Goal: Check status: Check status

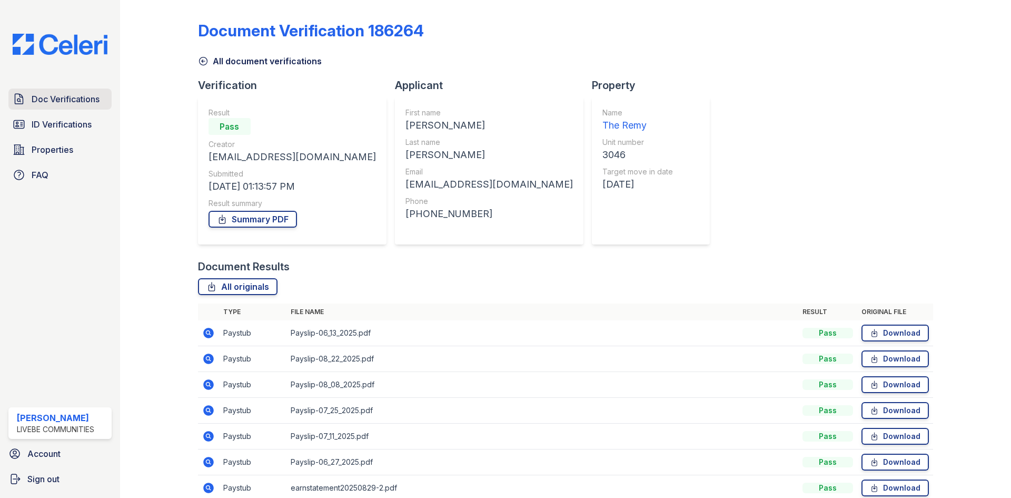
click at [67, 102] on span "Doc Verifications" at bounding box center [66, 99] width 68 height 13
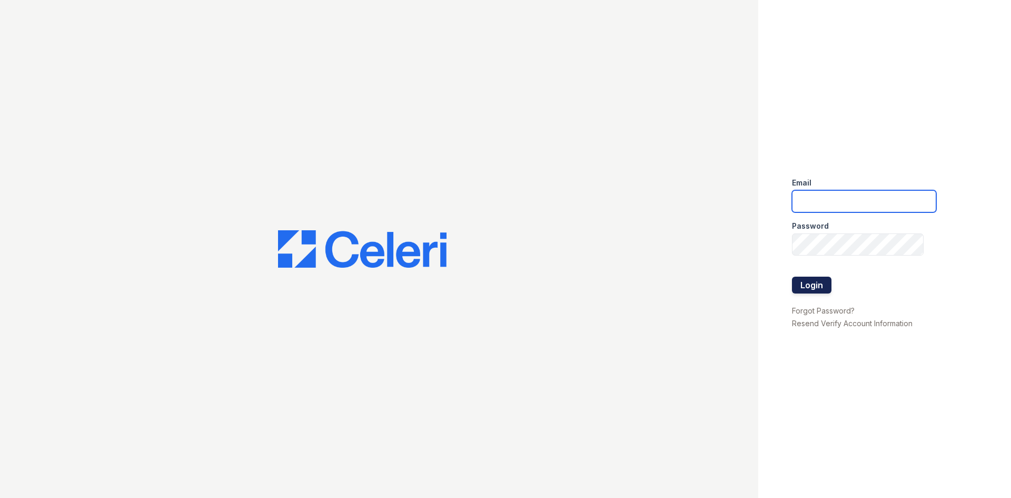
type input "donnelld@livebe.com"
click at [809, 283] on button "Login" at bounding box center [811, 284] width 39 height 17
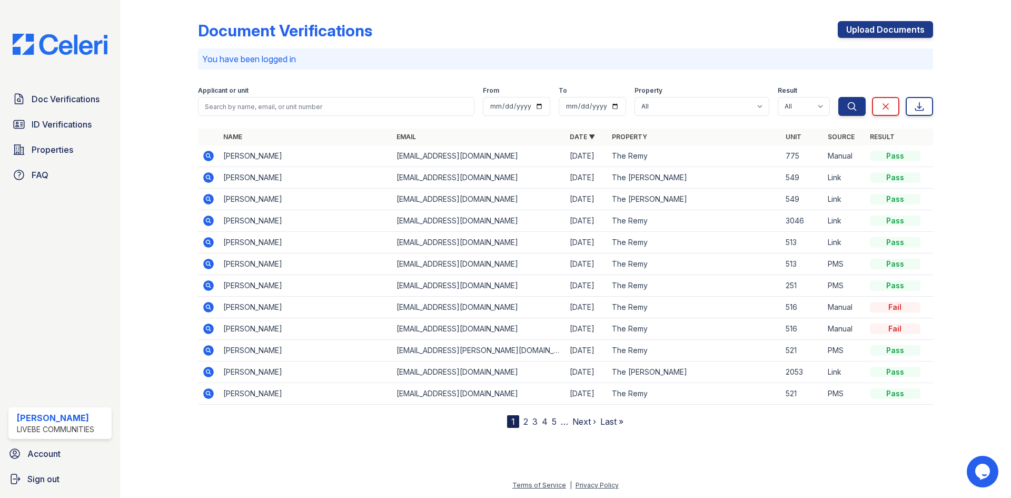
drag, startPoint x: 76, startPoint y: 122, endPoint x: 85, endPoint y: 110, distance: 15.0
click at [76, 122] on span "ID Verifications" at bounding box center [62, 124] width 60 height 13
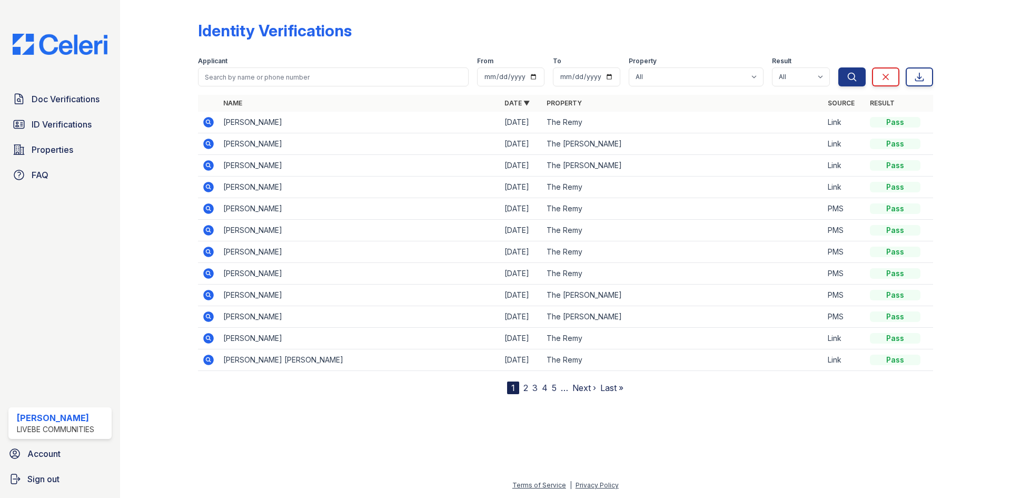
click at [207, 292] on icon at bounding box center [208, 295] width 11 height 11
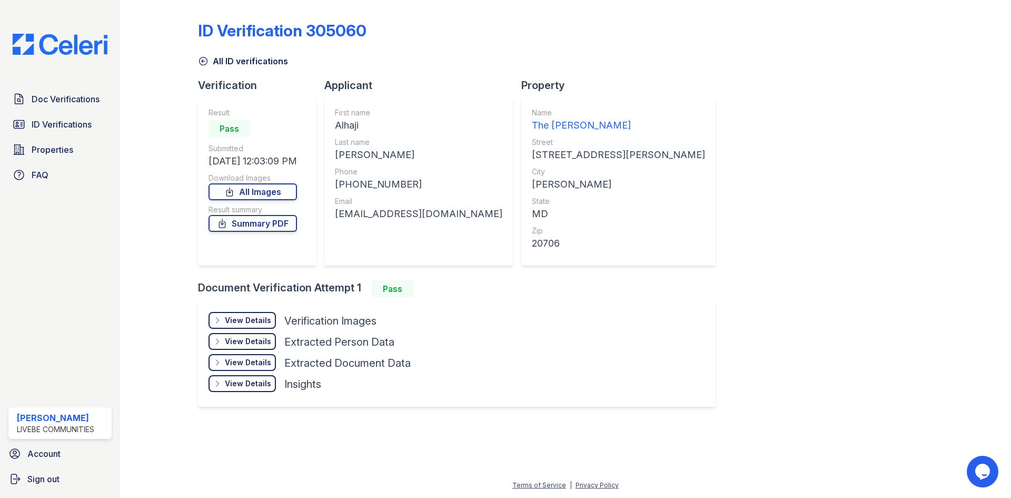
click at [245, 328] on div "View Details Details" at bounding box center [242, 320] width 67 height 17
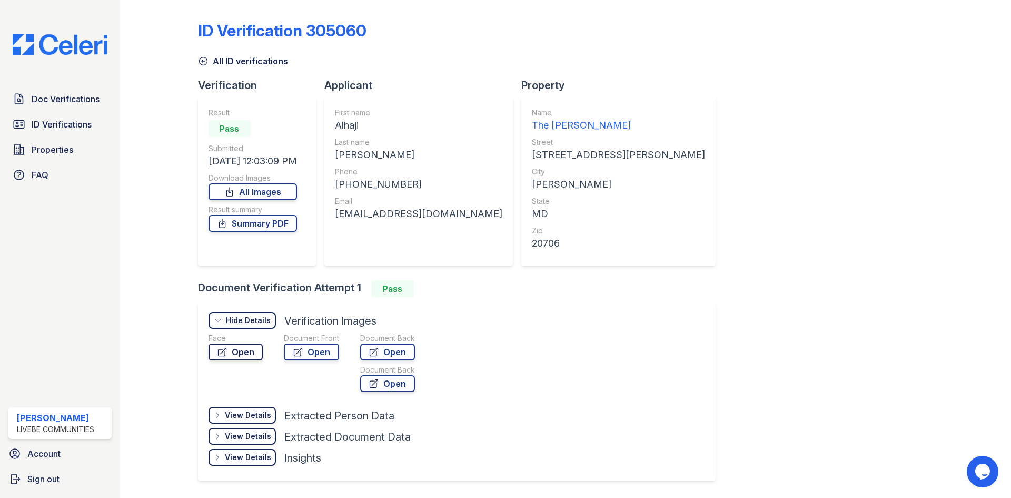
click at [247, 355] on link "Open" at bounding box center [236, 351] width 54 height 17
click at [201, 57] on icon at bounding box center [203, 61] width 8 height 8
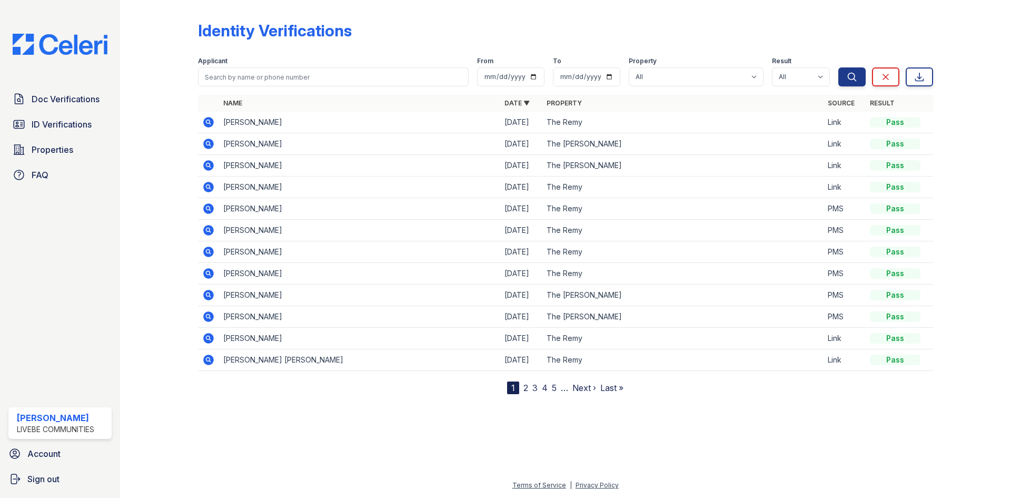
click at [206, 168] on icon at bounding box center [208, 165] width 11 height 11
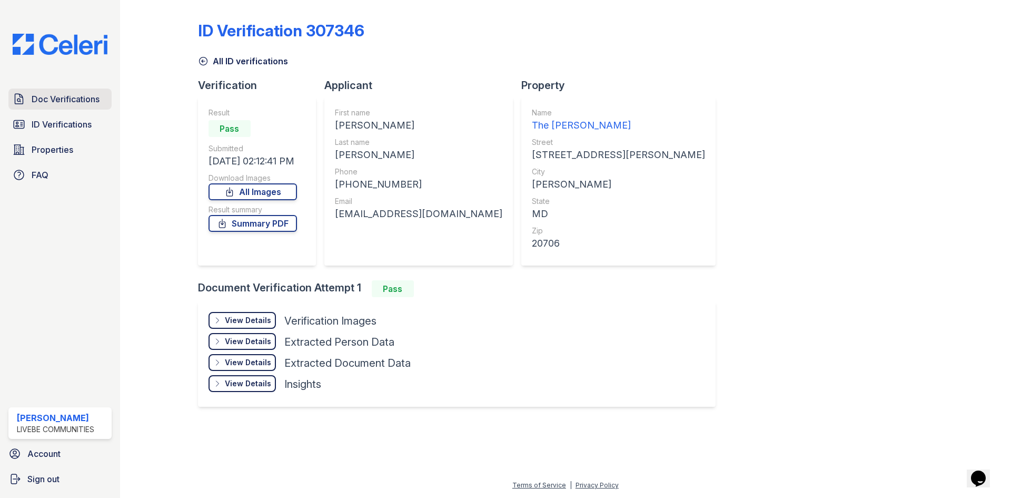
click at [71, 100] on span "Doc Verifications" at bounding box center [66, 99] width 68 height 13
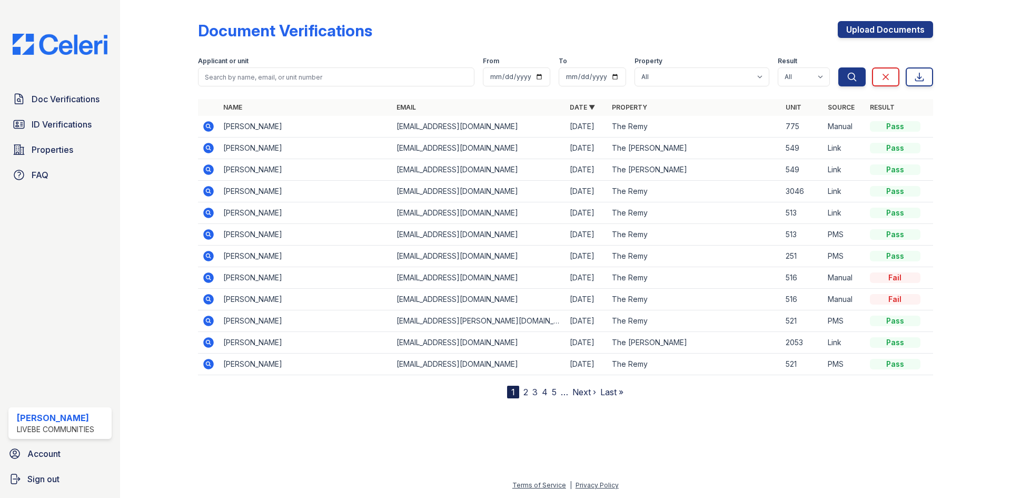
click at [209, 167] on icon at bounding box center [208, 169] width 13 height 13
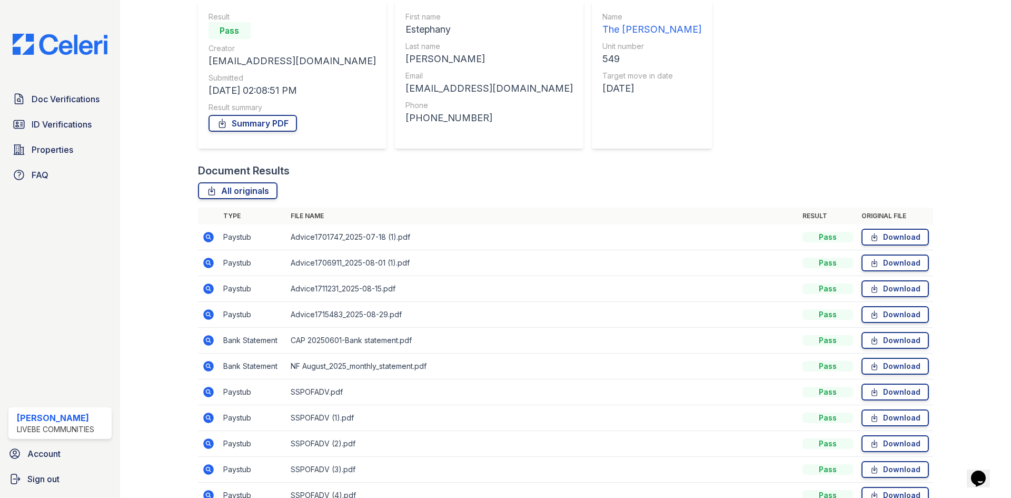
scroll to position [105, 0]
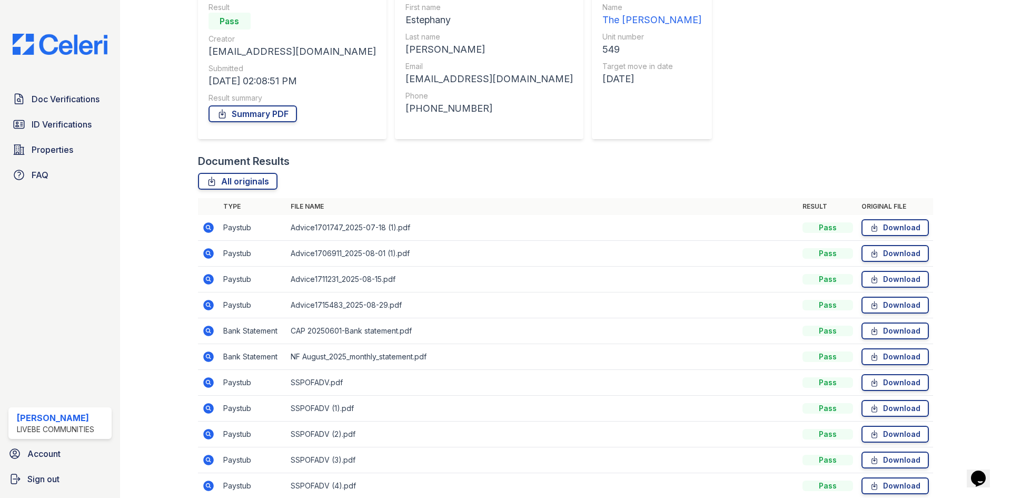
click at [208, 228] on icon at bounding box center [207, 226] width 3 height 3
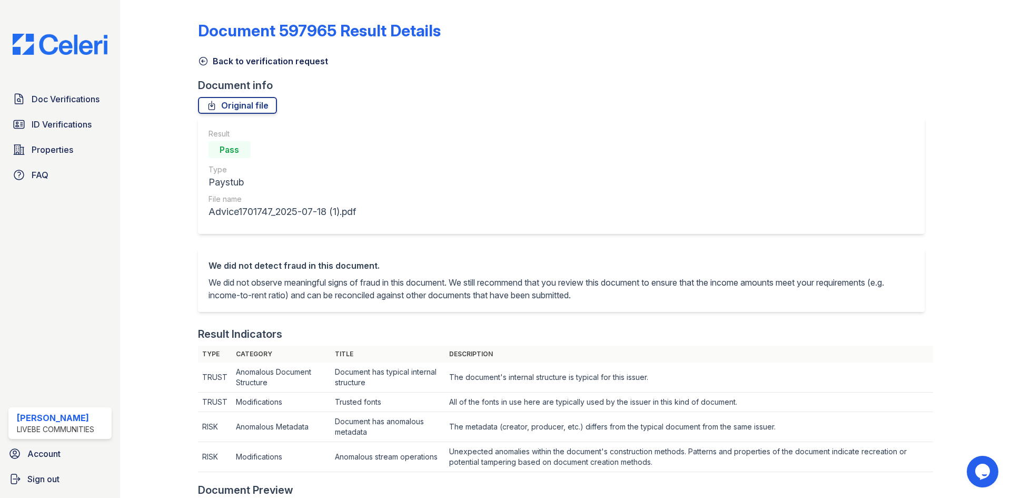
drag, startPoint x: 205, startPoint y: 57, endPoint x: 193, endPoint y: 70, distance: 17.1
click at [205, 57] on icon at bounding box center [203, 61] width 11 height 11
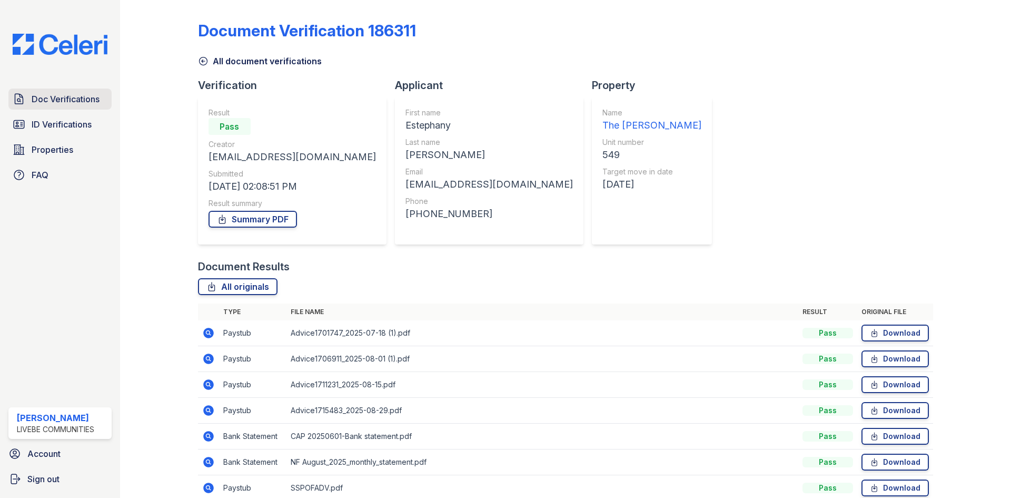
click at [94, 101] on span "Doc Verifications" at bounding box center [66, 99] width 68 height 13
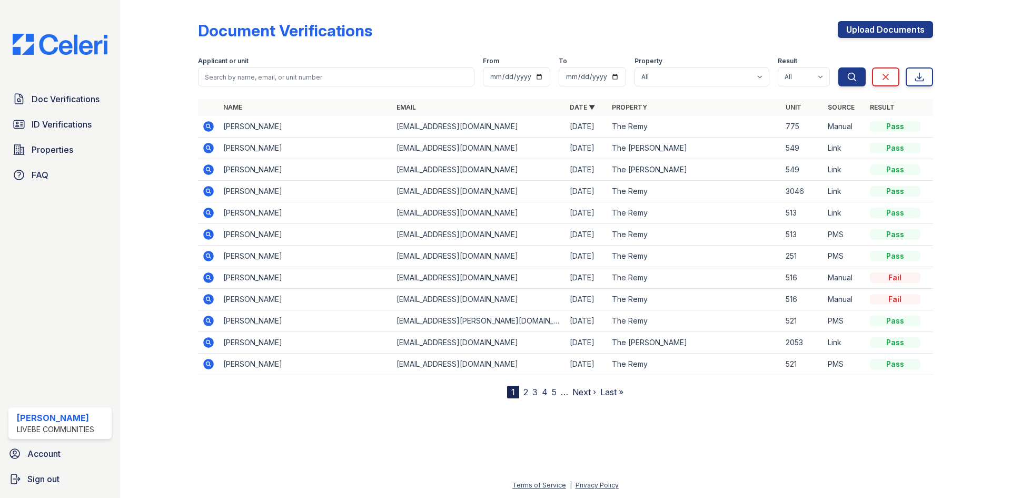
click at [525, 392] on link "2" at bounding box center [525, 392] width 5 height 11
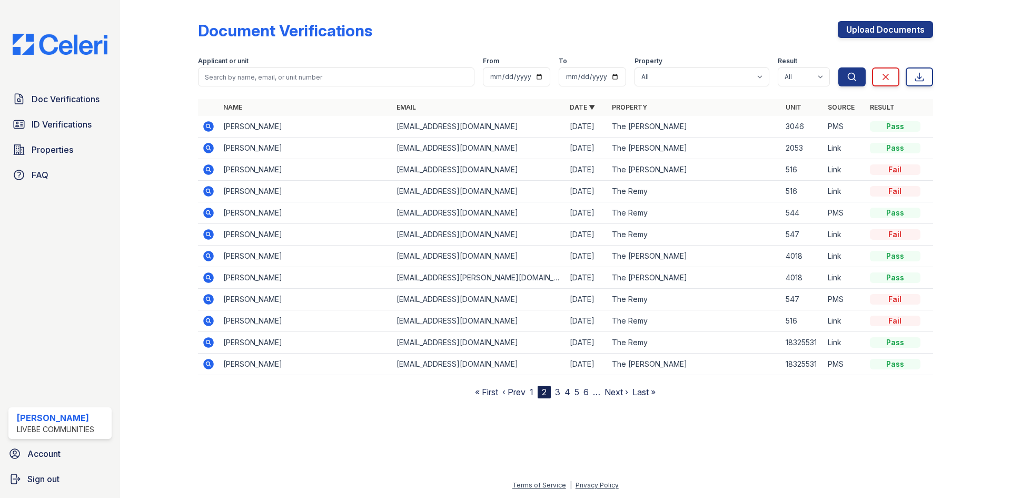
click at [532, 396] on link "1" at bounding box center [532, 392] width 4 height 11
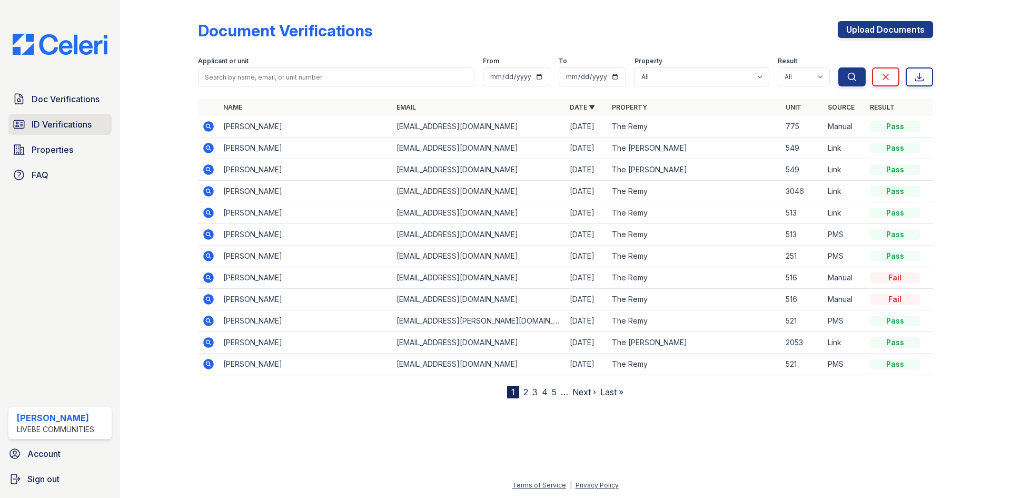
click at [41, 126] on span "ID Verifications" at bounding box center [62, 124] width 60 height 13
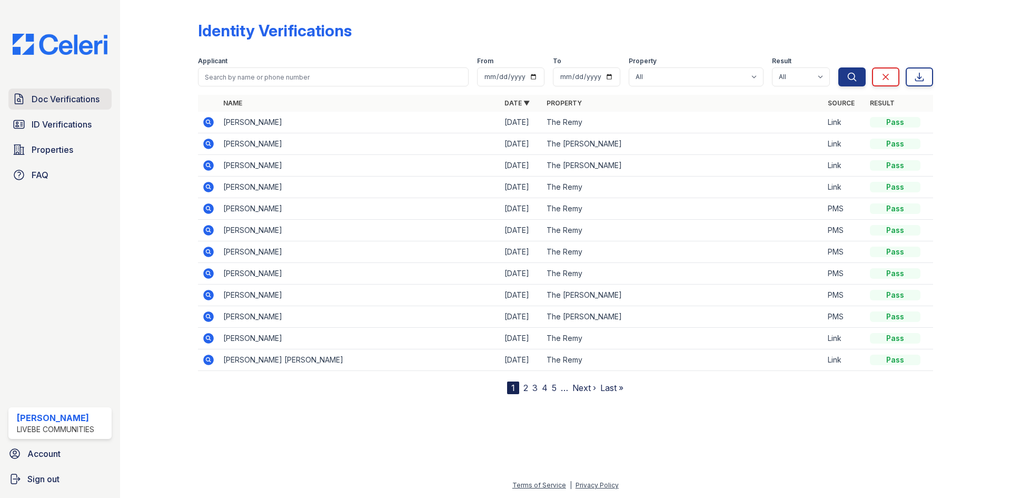
click at [107, 98] on link "Doc Verifications" at bounding box center [59, 98] width 103 height 21
